Goal: Task Accomplishment & Management: Manage account settings

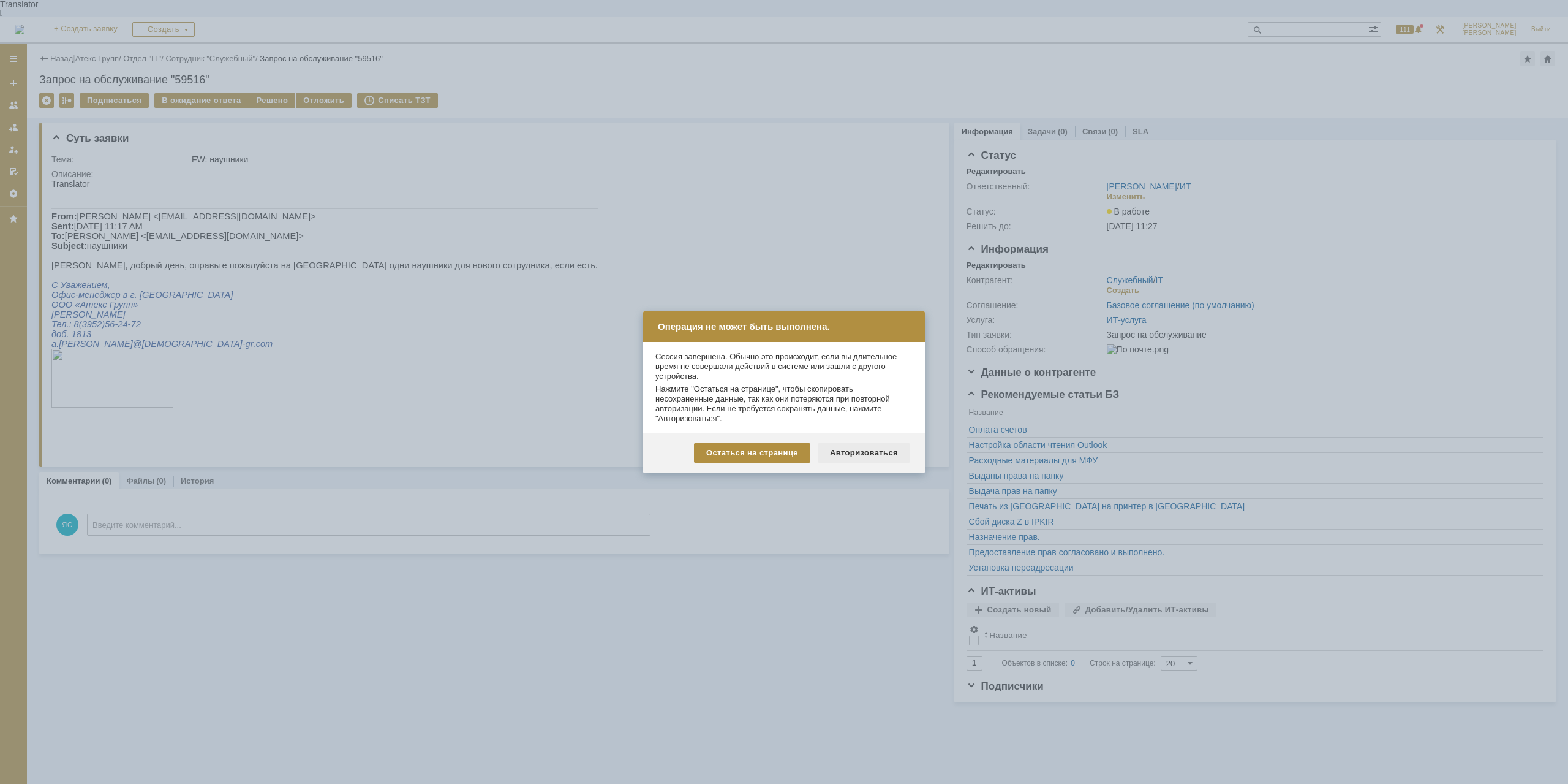
click at [858, 458] on div "Авторизоваться" at bounding box center [863, 452] width 92 height 20
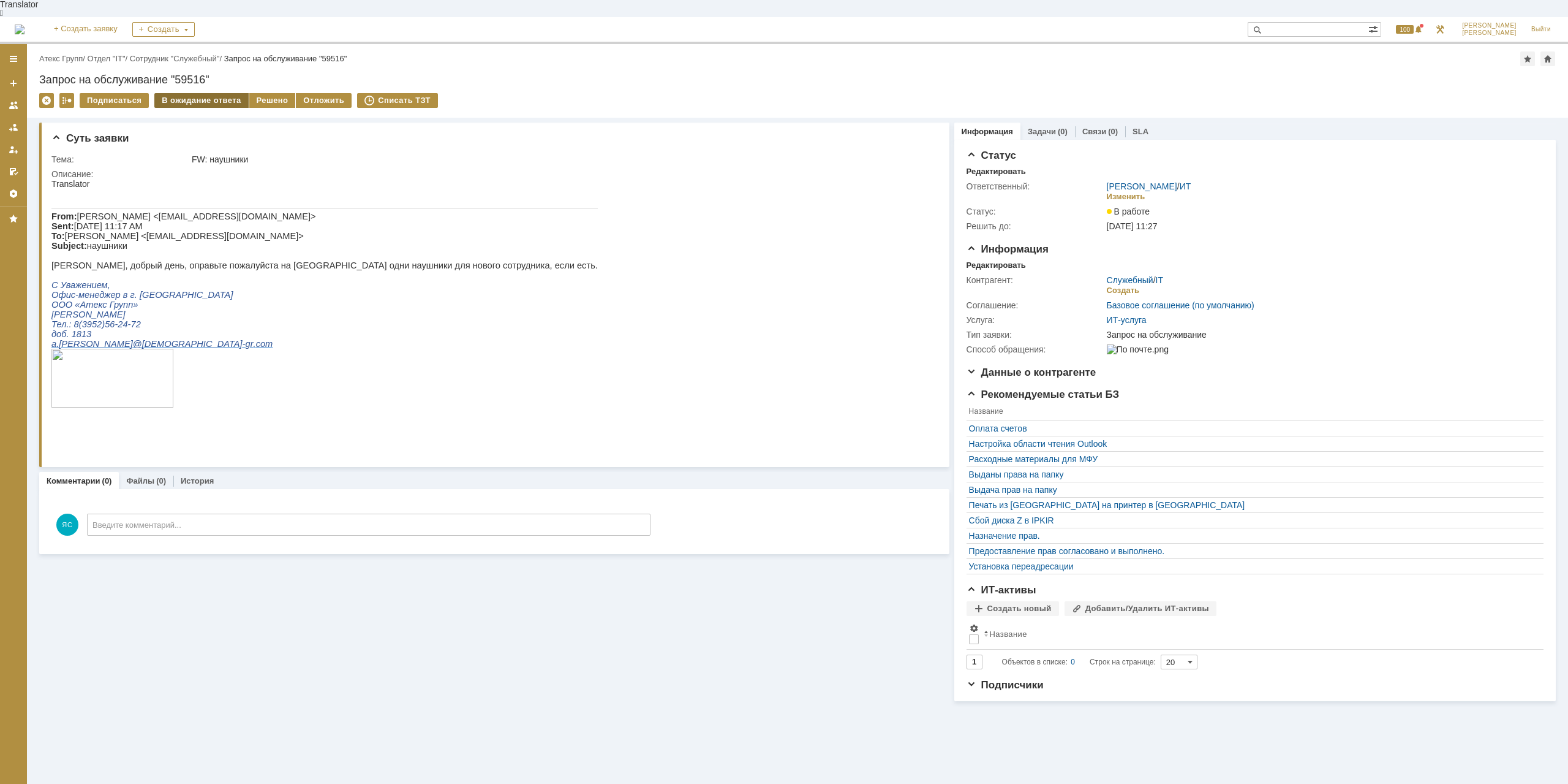
click at [206, 93] on div "В ожидание ответа" at bounding box center [201, 100] width 94 height 15
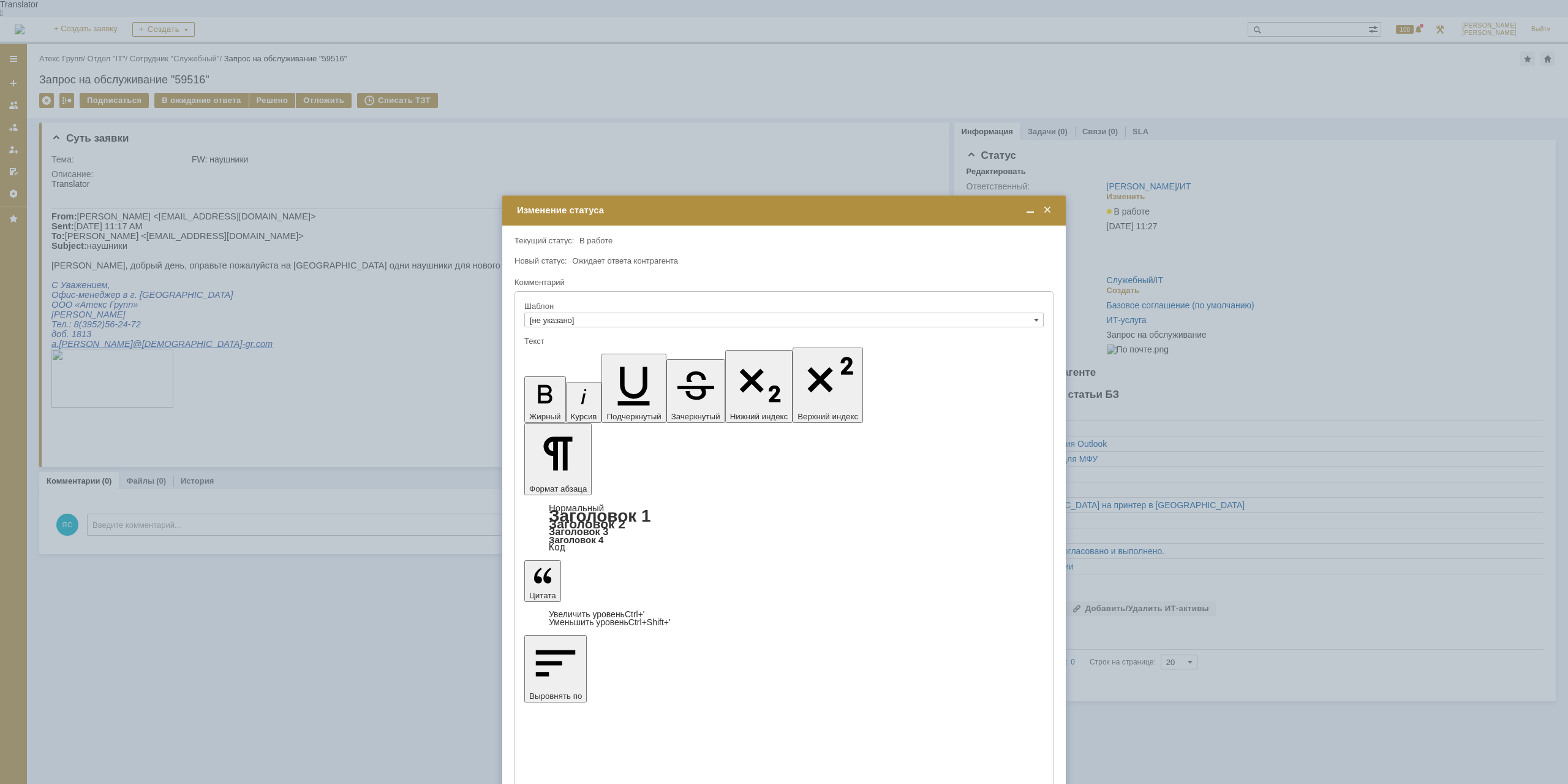
click at [615, 310] on div "Шаблон" at bounding box center [783, 306] width 517 height 8
click at [600, 318] on input "[не указано]" at bounding box center [784, 320] width 519 height 15
click at [1054, 216] on div "Изменение статуса" at bounding box center [784, 210] width 563 height 14
click at [1051, 213] on span at bounding box center [1047, 210] width 12 height 11
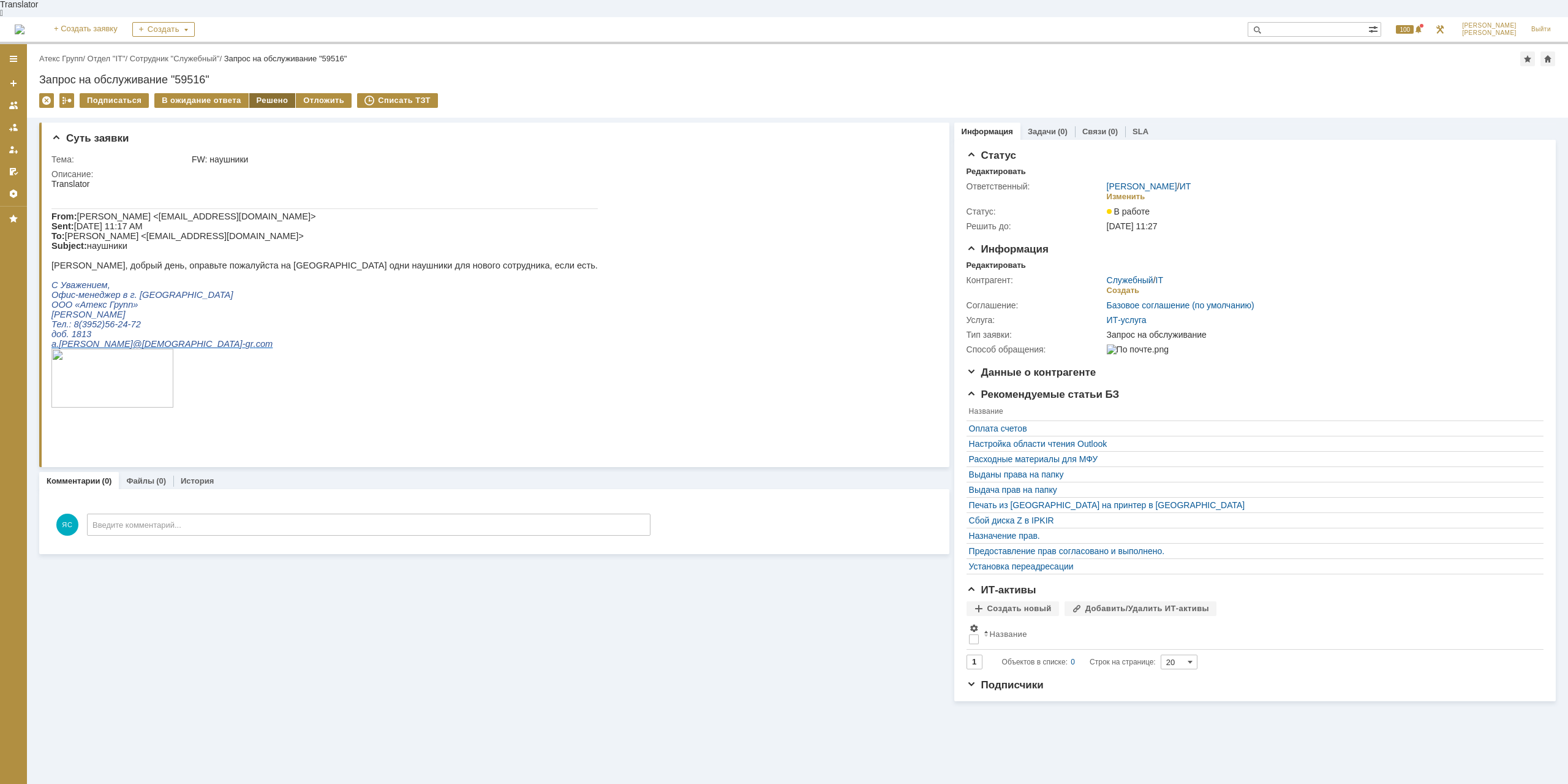
click at [269, 93] on div "Решено" at bounding box center [273, 100] width 47 height 15
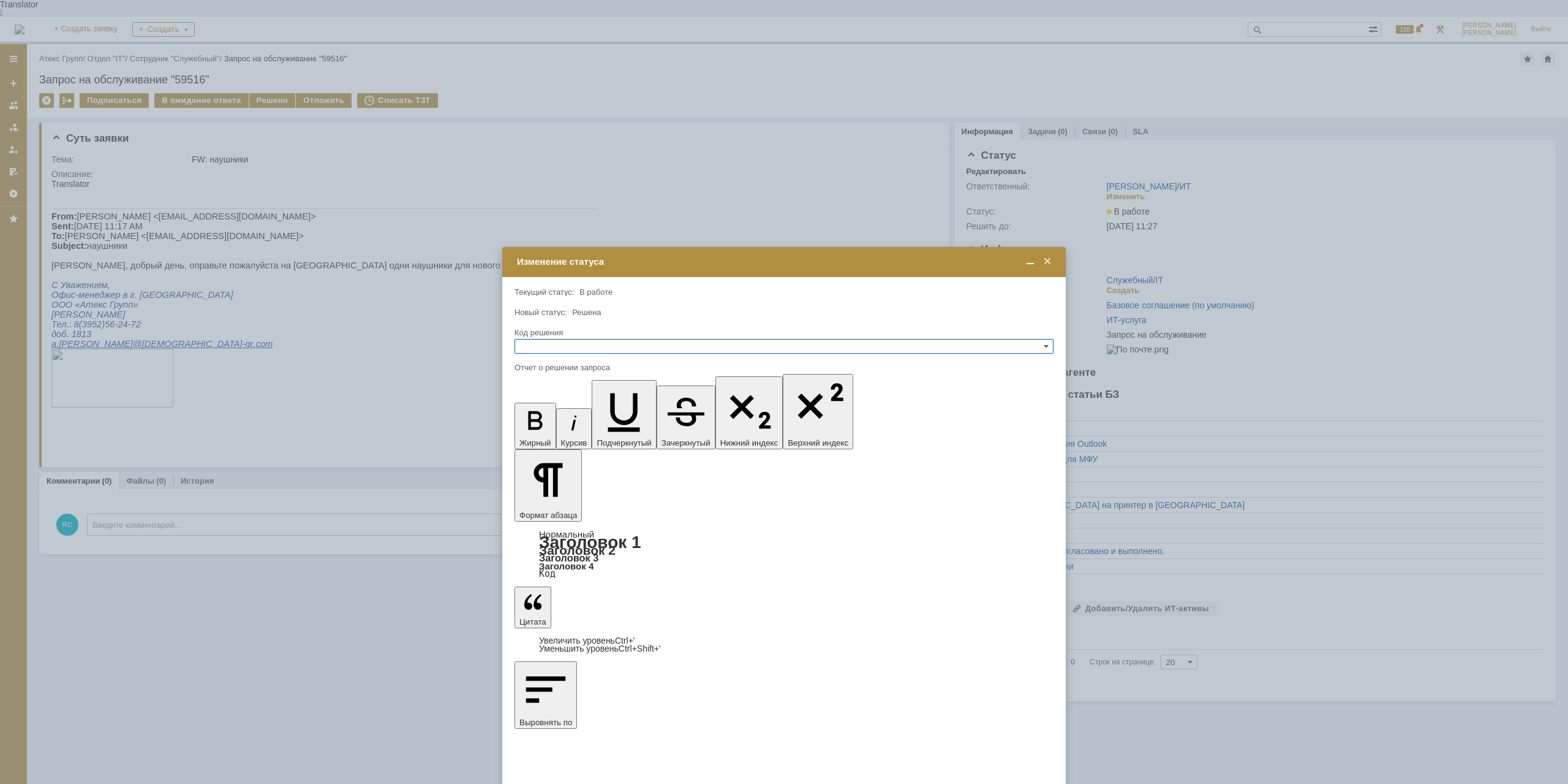
drag, startPoint x: 543, startPoint y: 3676, endPoint x: 562, endPoint y: 3671, distance: 19.6
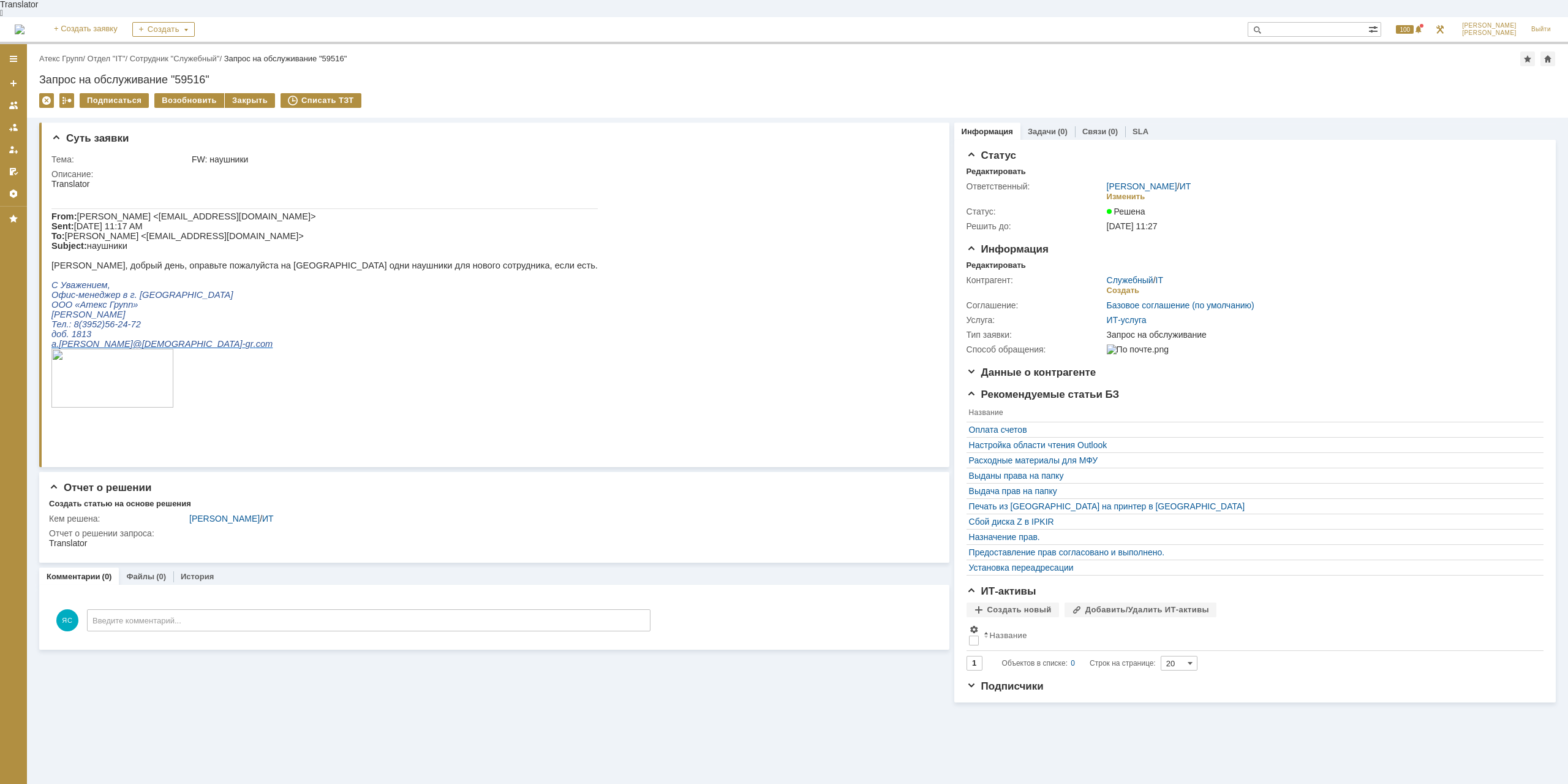
click at [69, 51] on div "Назад | Атекс Групп / Отдел "IT" / Сотрудник "Служебный" / Запрос на обслуживан…" at bounding box center [798, 59] width 1516 height 15
click at [69, 54] on link "Атекс Групп" at bounding box center [61, 59] width 43 height 10
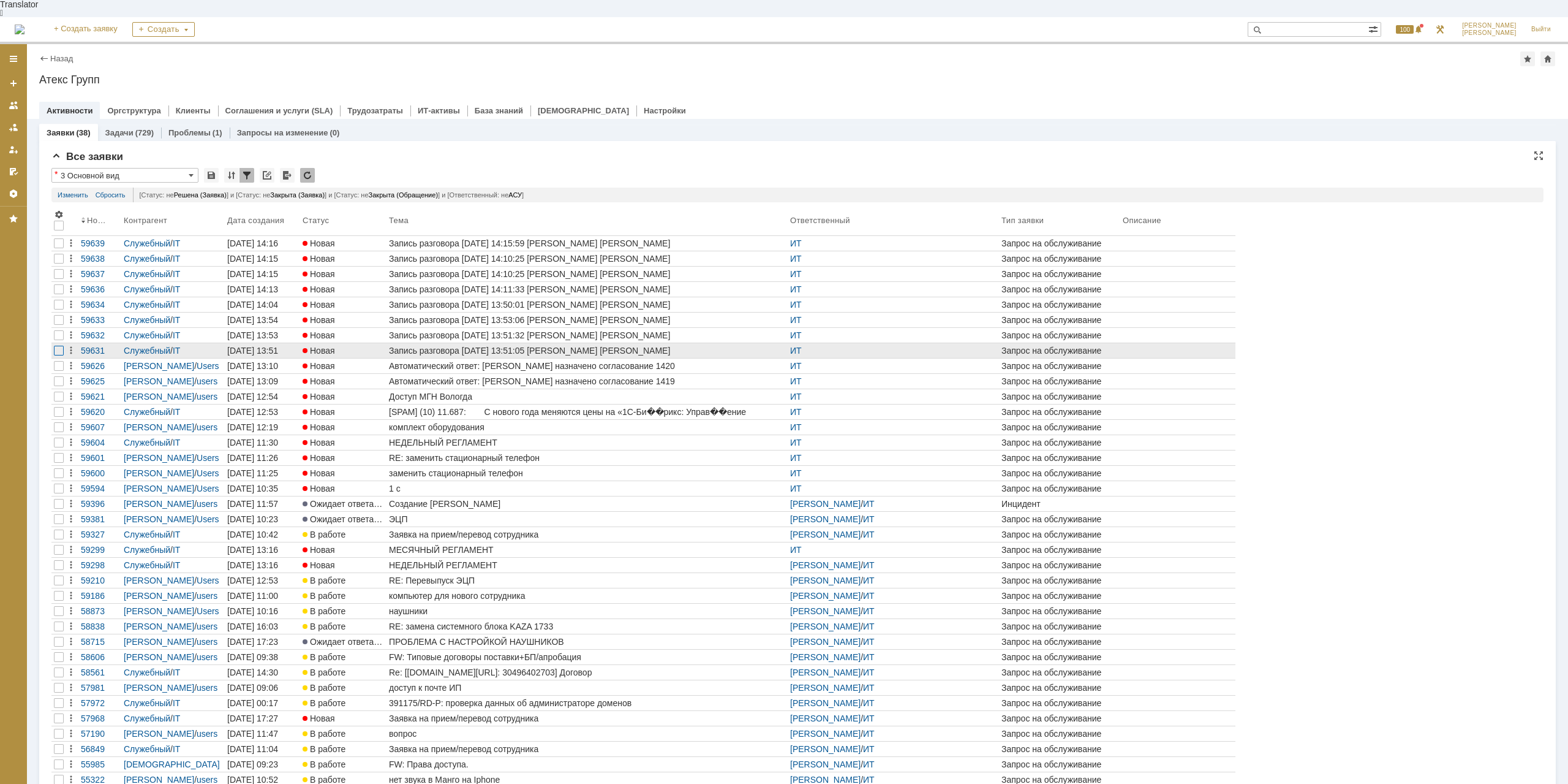
click at [59, 346] on div at bounding box center [59, 350] width 10 height 10
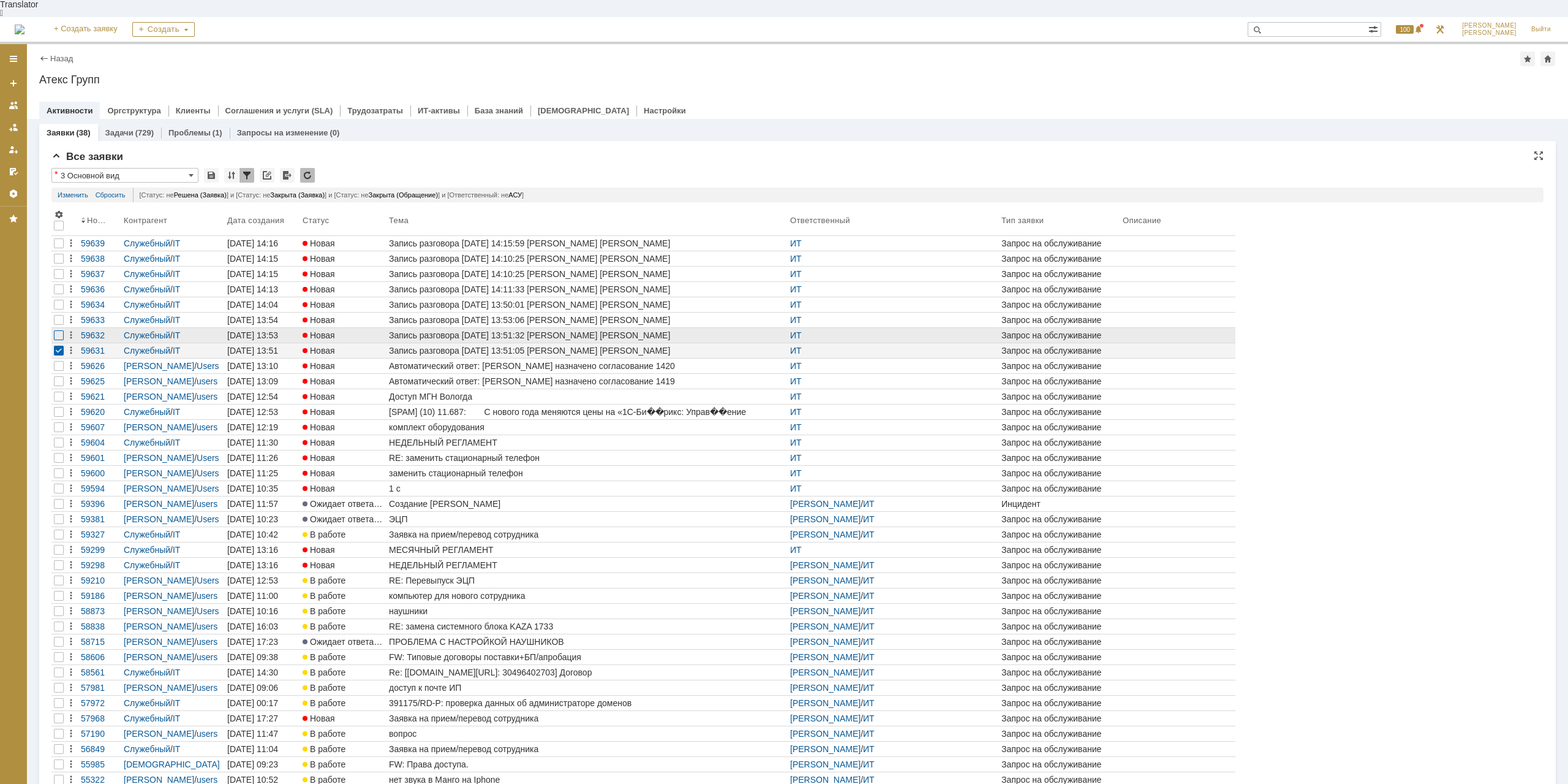
click at [59, 312] on div at bounding box center [59, 305] width 15 height 15
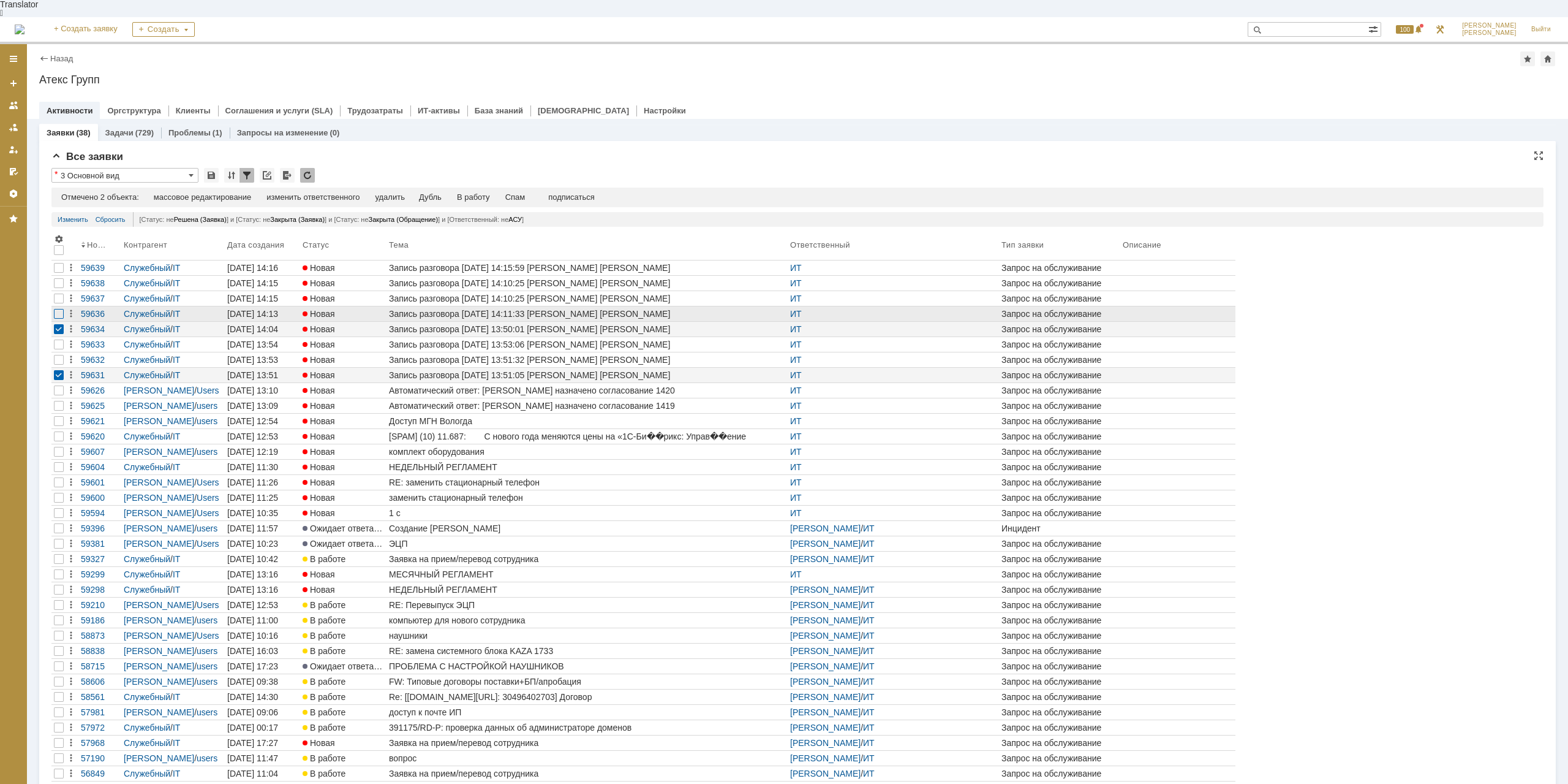
click at [59, 309] on div at bounding box center [59, 313] width 10 height 10
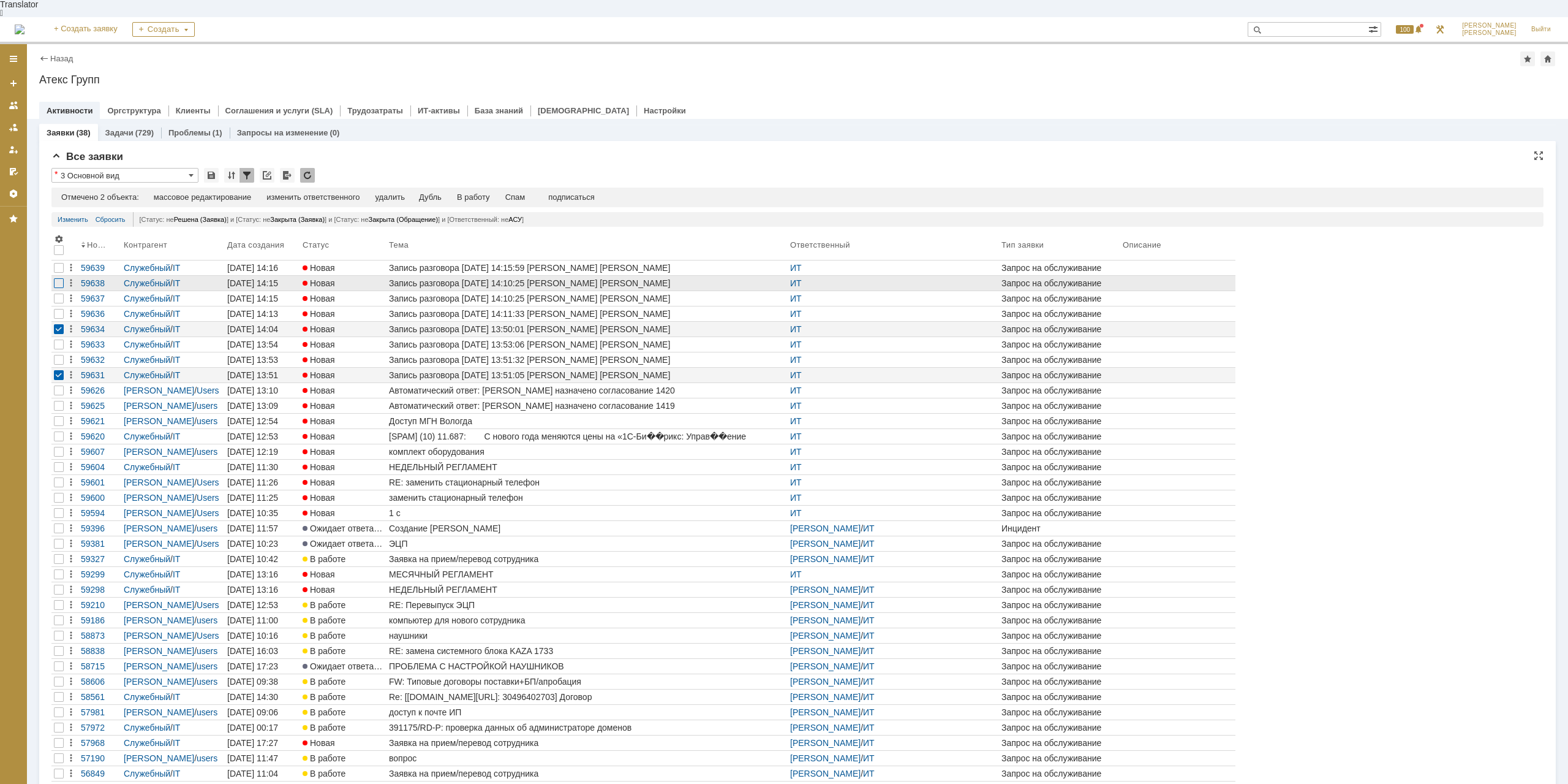
click at [60, 294] on div at bounding box center [59, 298] width 10 height 10
click at [59, 278] on div at bounding box center [59, 283] width 10 height 10
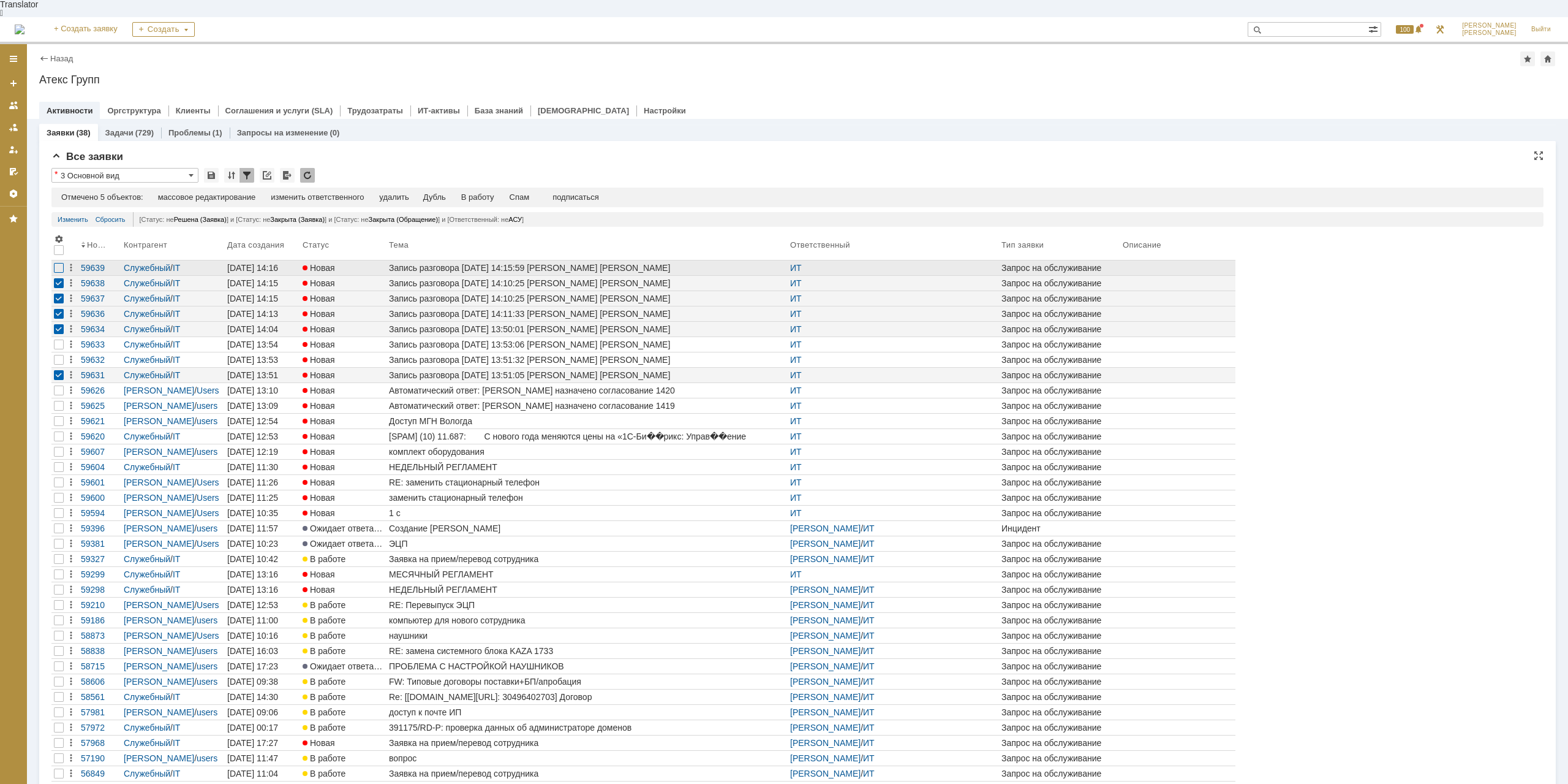
click at [59, 263] on div at bounding box center [59, 267] width 10 height 10
click at [59, 340] on div at bounding box center [59, 344] width 10 height 10
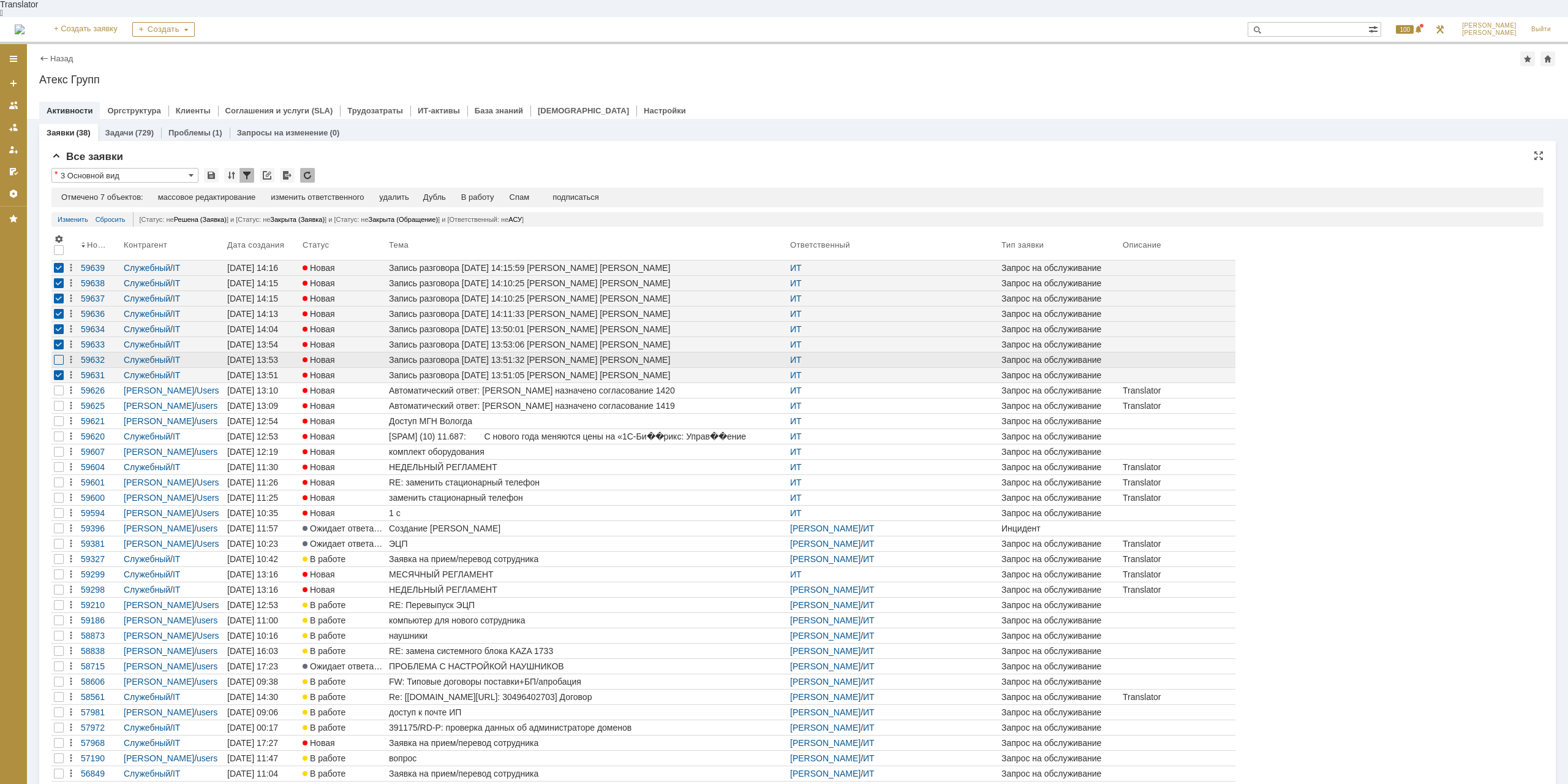
click at [61, 355] on div at bounding box center [59, 359] width 10 height 10
click at [523, 193] on div "Спам" at bounding box center [519, 197] width 20 height 10
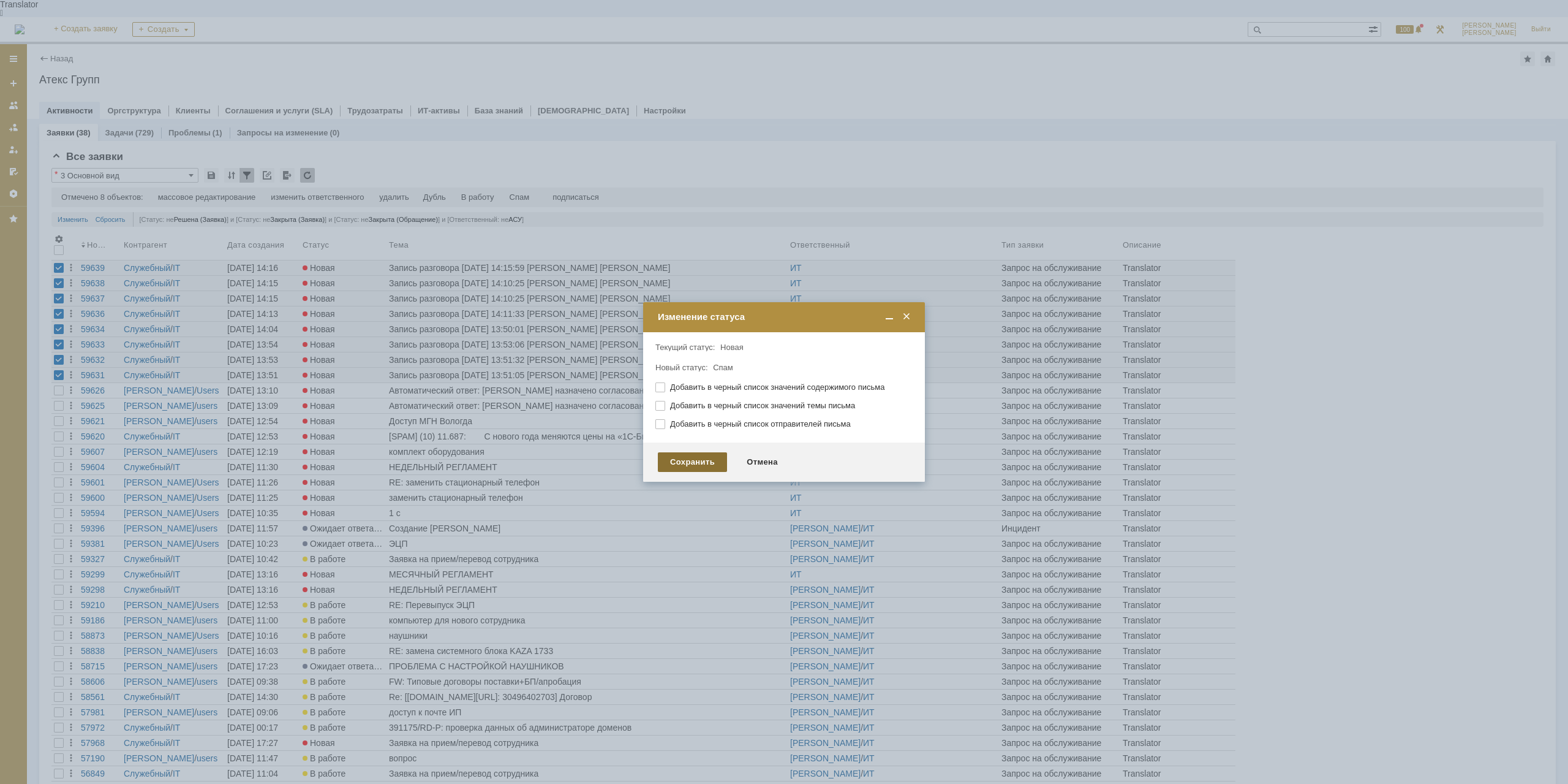
click at [700, 468] on div "Сохранить" at bounding box center [692, 462] width 70 height 20
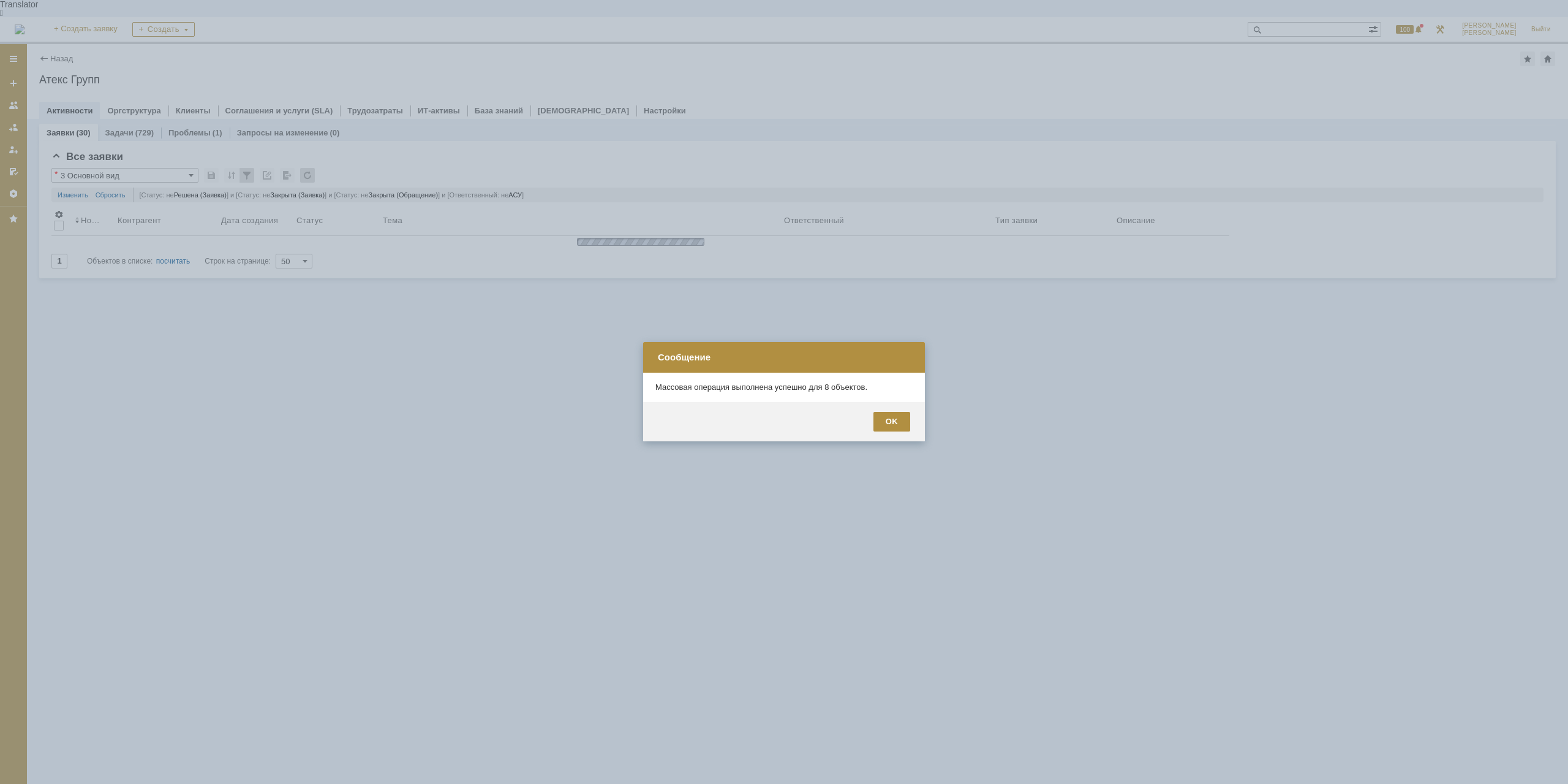
click at [898, 427] on div "OK" at bounding box center [892, 421] width 37 height 20
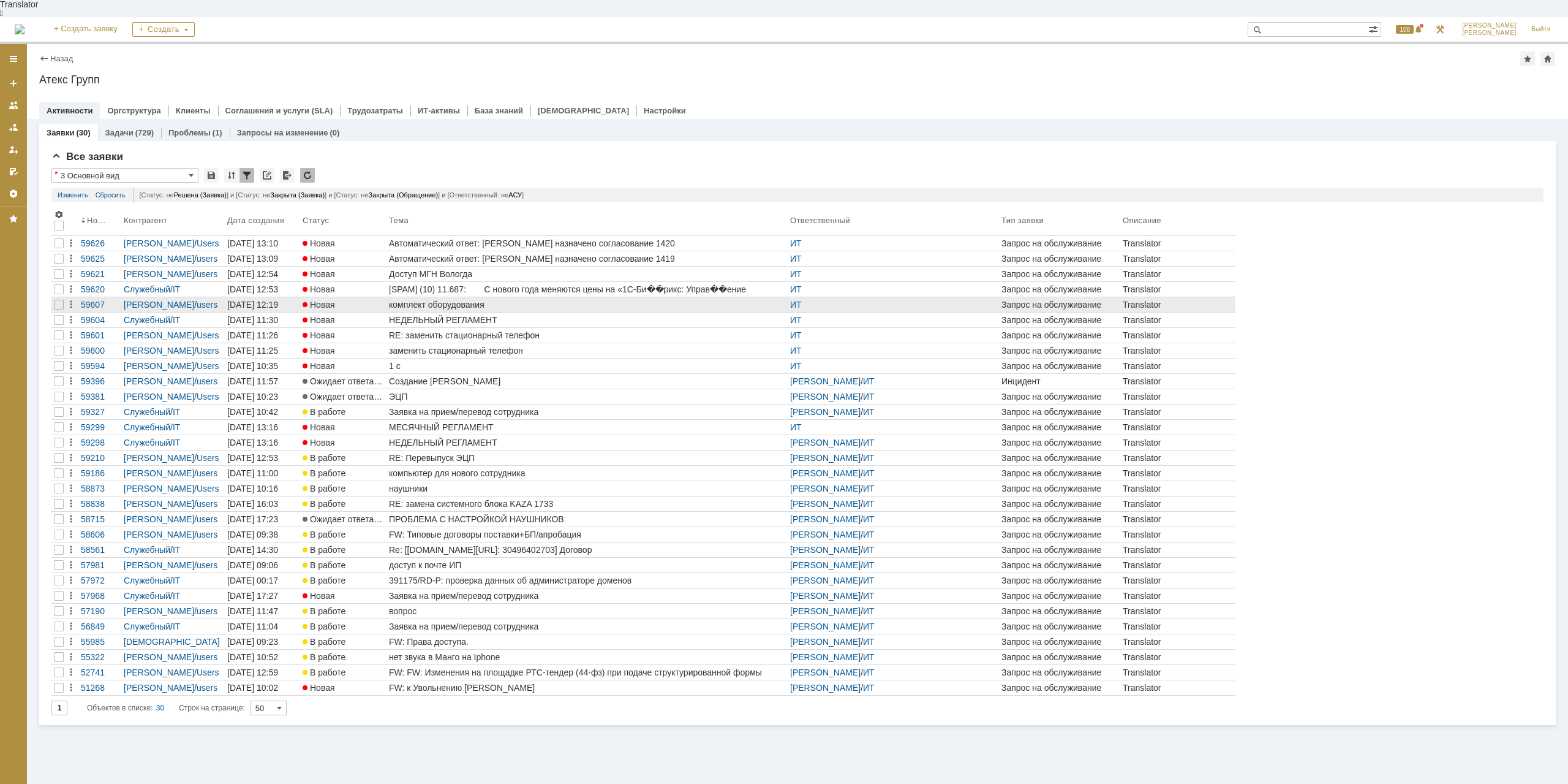
click at [438, 299] on div "комплект оборудования" at bounding box center [588, 304] width 397 height 10
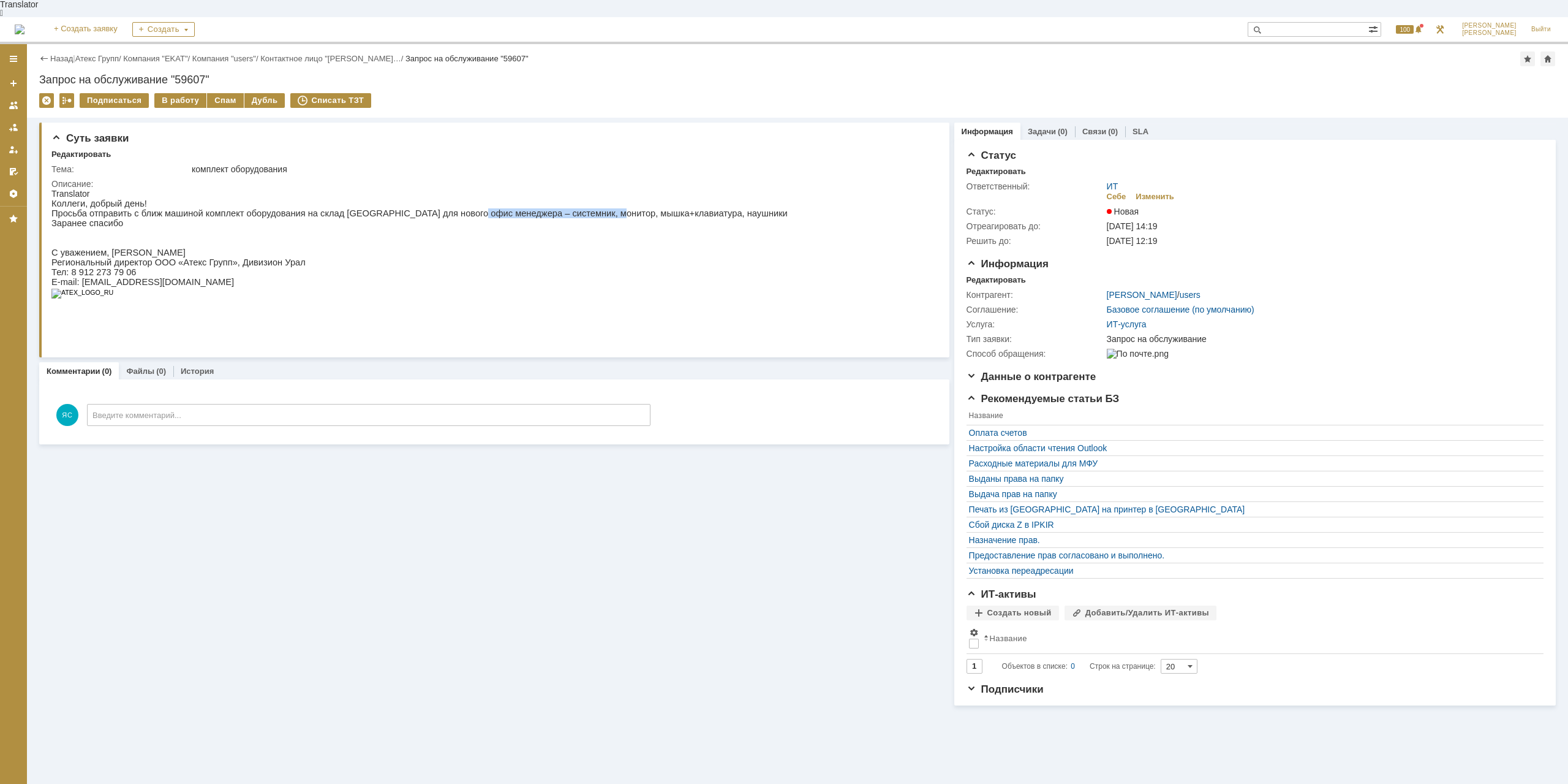
drag, startPoint x: 440, startPoint y: 201, endPoint x: 566, endPoint y: 201, distance: 126.0
click at [566, 209] on p "Просьба отправить с ближ машиной комплект оборудования на склад Екатеринбурга д…" at bounding box center [419, 213] width 736 height 10
click at [571, 209] on p "Просьба отправить с ближ машиной комплект оборудования на склад Екатеринбурга д…" at bounding box center [419, 213] width 736 height 10
drag, startPoint x: 406, startPoint y: 204, endPoint x: 429, endPoint y: 209, distance: 23.5
click at [429, 209] on p "Просьба отправить с ближ машиной комплект оборудования на склад Екатеринбурга д…" at bounding box center [419, 213] width 736 height 10
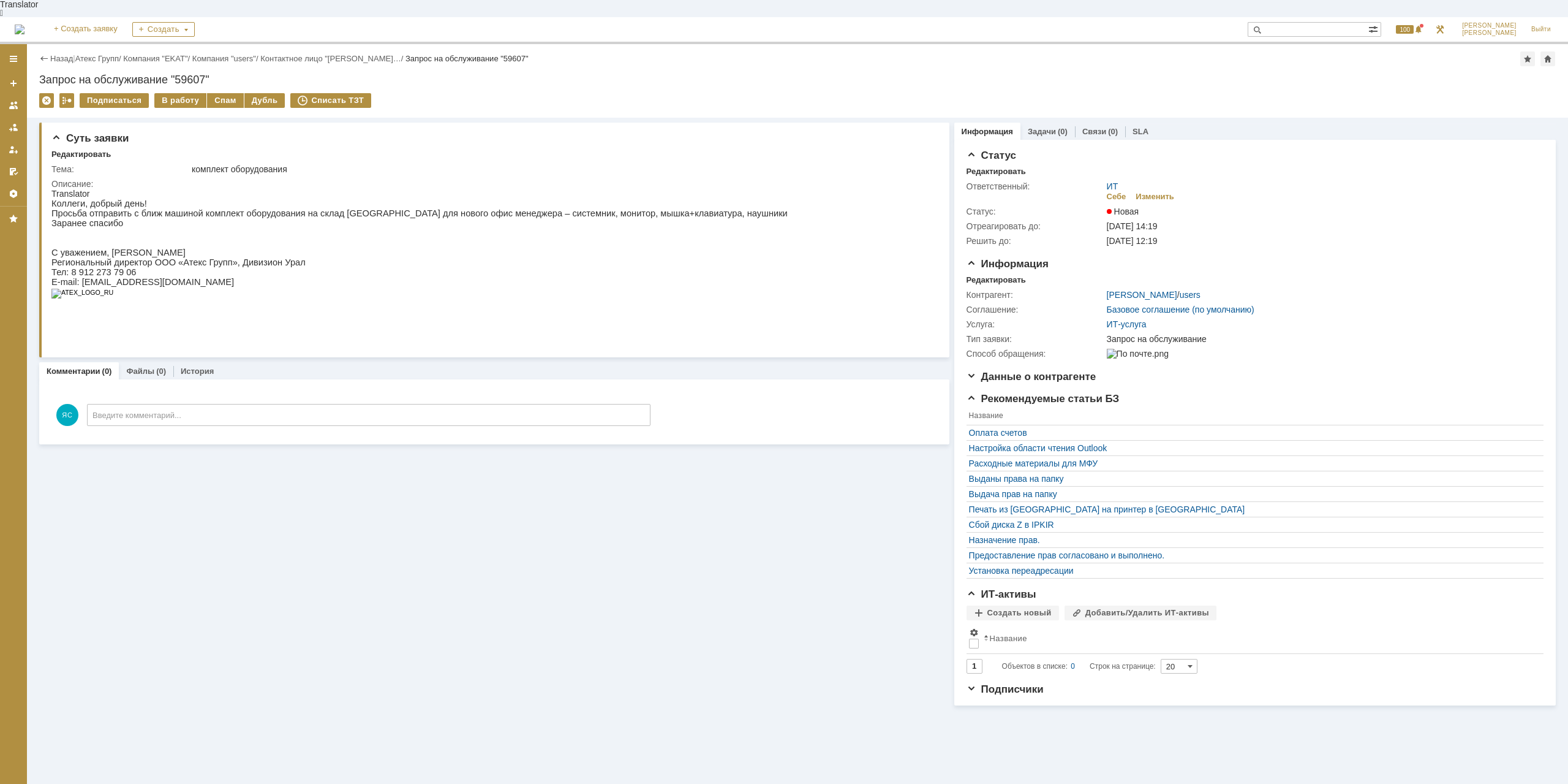
drag, startPoint x: 654, startPoint y: 207, endPoint x: 612, endPoint y: 220, distance: 44.0
click at [653, 209] on p "Просьба отправить с ближ машиной комплект оборудования на склад Екатеринбурга д…" at bounding box center [419, 213] width 736 height 10
drag, startPoint x: 607, startPoint y: 210, endPoint x: 552, endPoint y: 204, distance: 55.3
click at [552, 209] on p "Просьба отправить с ближ машиной комплект оборудования на склад Екатеринбурга д…" at bounding box center [419, 213] width 736 height 10
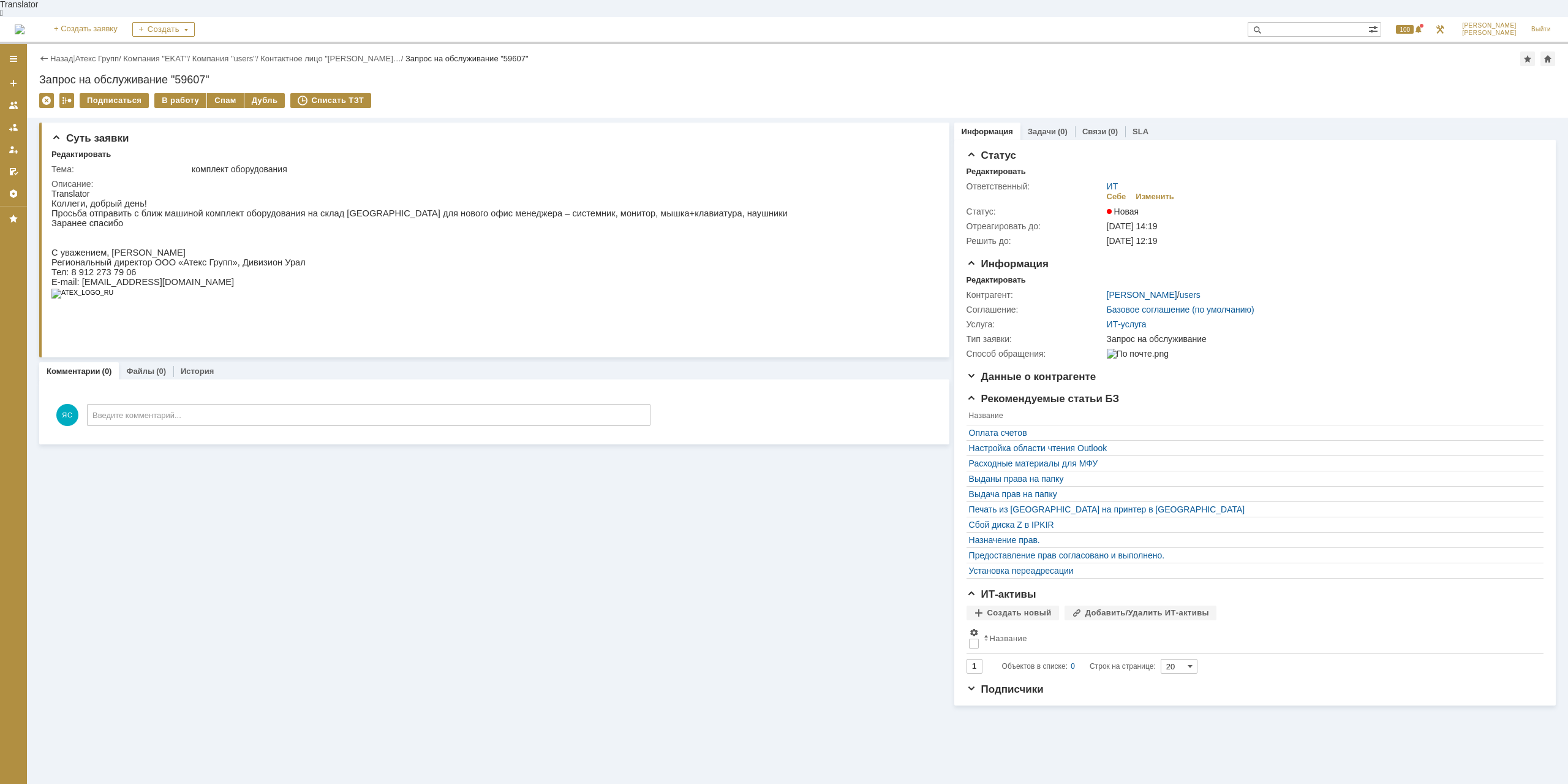
click at [107, 51] on div "Назад | Атекс Групп / Компания "EKAT" / Компания "users" / Контактное лицо "Тих…" at bounding box center [798, 59] width 1516 height 15
click at [107, 54] on link "Атекс Групп" at bounding box center [97, 59] width 43 height 10
